Goal: Transaction & Acquisition: Book appointment/travel/reservation

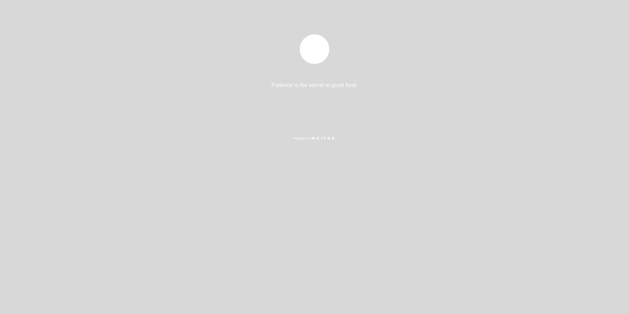
select select "es"
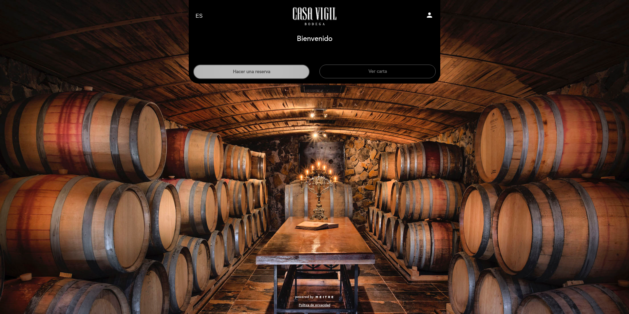
click at [292, 71] on button "Hacer una reserva" at bounding box center [251, 72] width 116 height 14
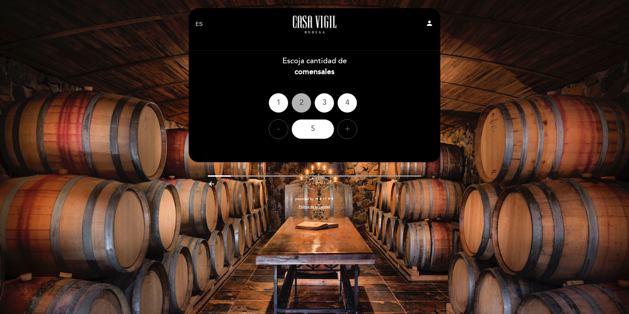
click at [303, 110] on div "2" at bounding box center [302, 103] width 20 height 20
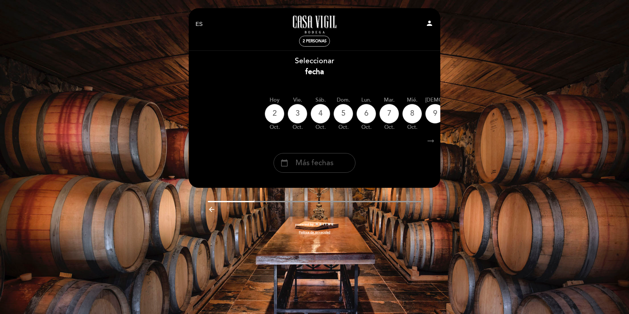
click at [335, 163] on div "calendar_today Más fechas" at bounding box center [315, 163] width 82 height 20
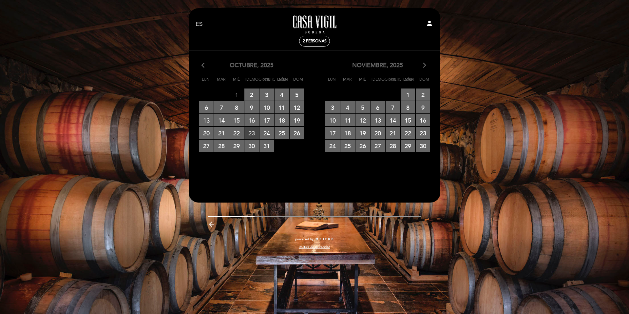
click at [254, 134] on span "23 RESERVAS DISPONIBLES" at bounding box center [251, 133] width 14 height 12
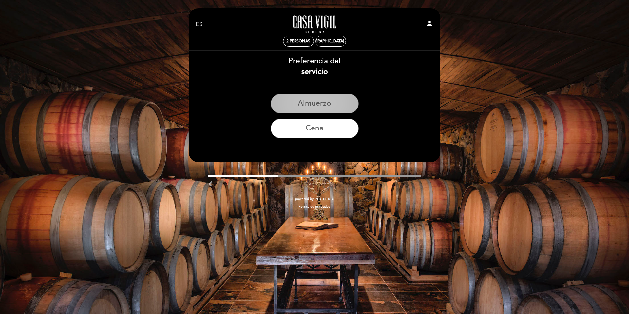
click at [342, 105] on button "Almuerzo" at bounding box center [315, 104] width 88 height 20
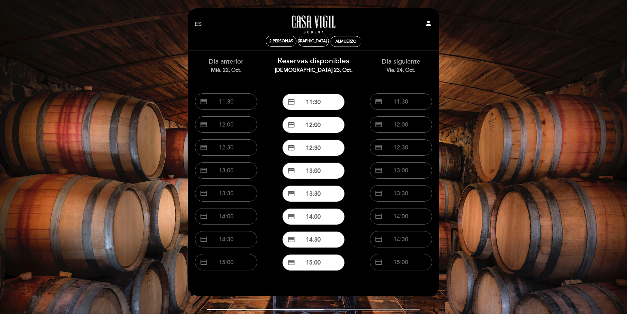
click at [240, 67] on div "mié. 22, oct." at bounding box center [226, 71] width 78 height 8
click at [288, 39] on span "2 personas" at bounding box center [281, 41] width 24 height 5
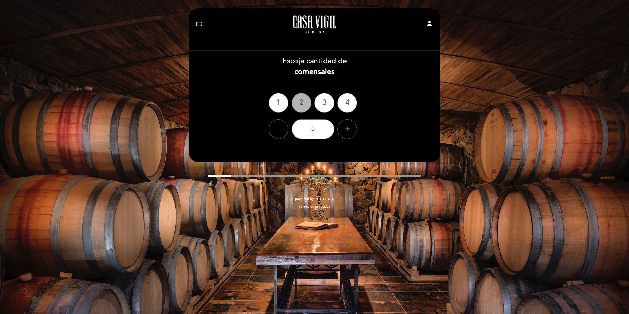
click at [303, 102] on div "2" at bounding box center [302, 103] width 20 height 20
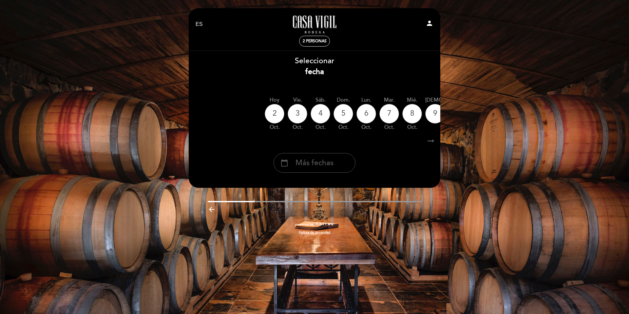
click at [314, 163] on span "Más fechas" at bounding box center [315, 163] width 38 height 11
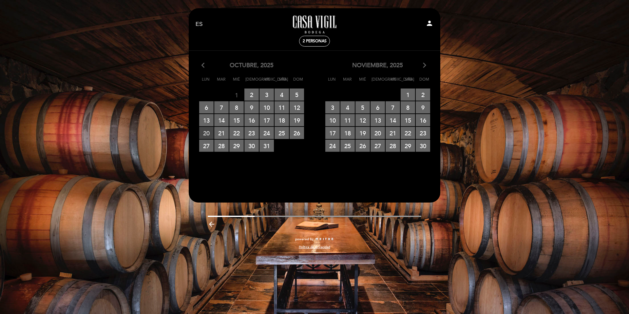
click at [209, 132] on span "20 RESERVAS DISPONIBLES" at bounding box center [206, 133] width 14 height 12
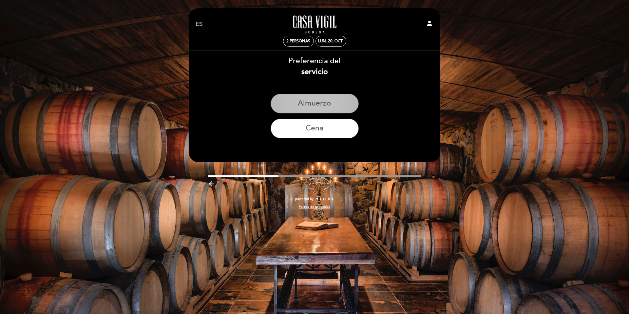
click at [314, 102] on button "Almuerzo" at bounding box center [315, 104] width 88 height 20
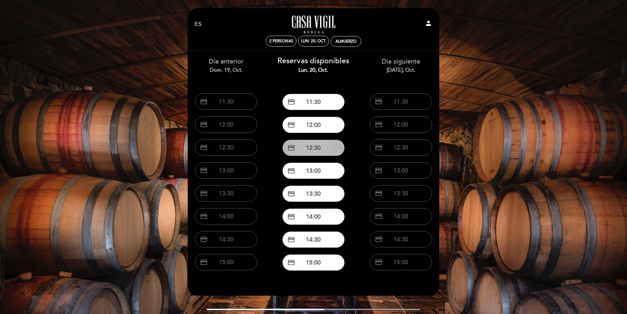
click at [322, 148] on button "credit_card 12:30" at bounding box center [314, 148] width 62 height 16
